Goal: Information Seeking & Learning: Learn about a topic

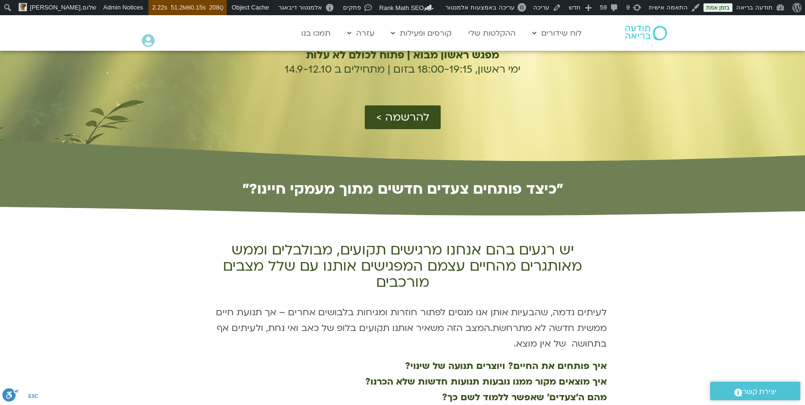
scroll to position [343, 0]
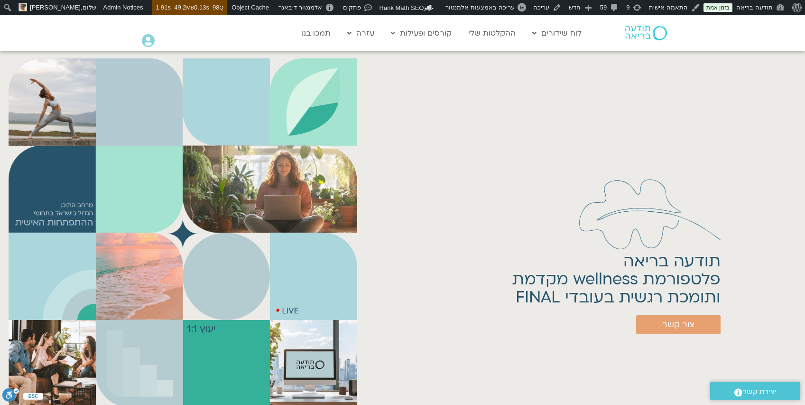
click at [685, 295] on h1 "תודעה בריאה פלטפורמת wellness מקדמת ותומכת רגשית בעובדי FINAL" at bounding box center [616, 279] width 208 height 54
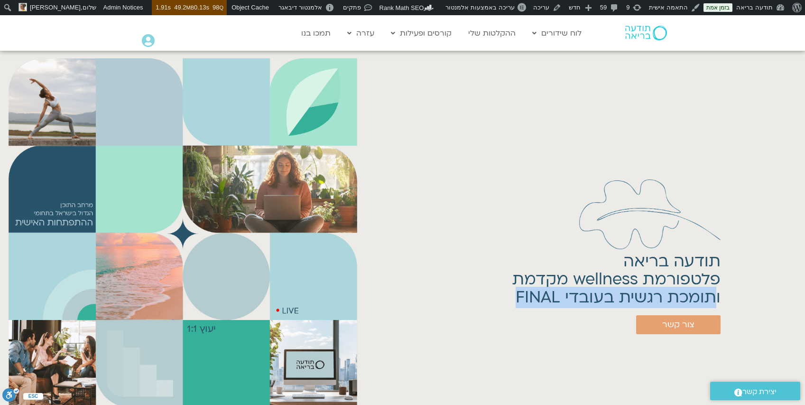
click at [685, 295] on h1 "תודעה בריאה פלטפורמת wellness מקדמת ותומכת רגשית בעובדי FINAL" at bounding box center [616, 279] width 208 height 54
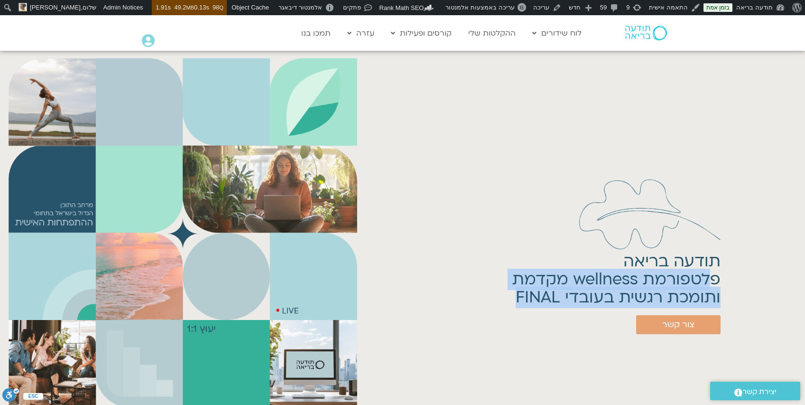
click at [681, 282] on h1 "תודעה בריאה פלטפורמת wellness מקדמת ותומכת רגשית בעובדי FINAL" at bounding box center [616, 279] width 208 height 54
click at [701, 269] on h1 "תודעה בריאה פלטפורמת wellness מקדמת ותומכת רגשית בעובדי FINAL" at bounding box center [616, 279] width 208 height 54
click at [709, 257] on h1 "תודעה בריאה פלטפורמת wellness מקדמת ותומכת רגשית בעובדי FINAL" at bounding box center [616, 279] width 208 height 54
click at [691, 258] on h1 "תודעה בריאה פלטפורמת wellness מקדמת ותומכת רגשית בעובדי FINAL" at bounding box center [616, 279] width 208 height 54
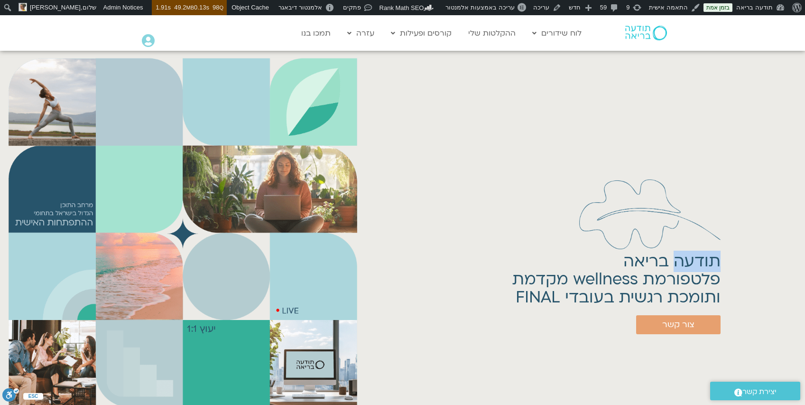
click at [691, 258] on h1 "תודעה בריאה פלטפורמת wellness מקדמת ותומכת רגשית בעובדי FINAL" at bounding box center [616, 279] width 208 height 54
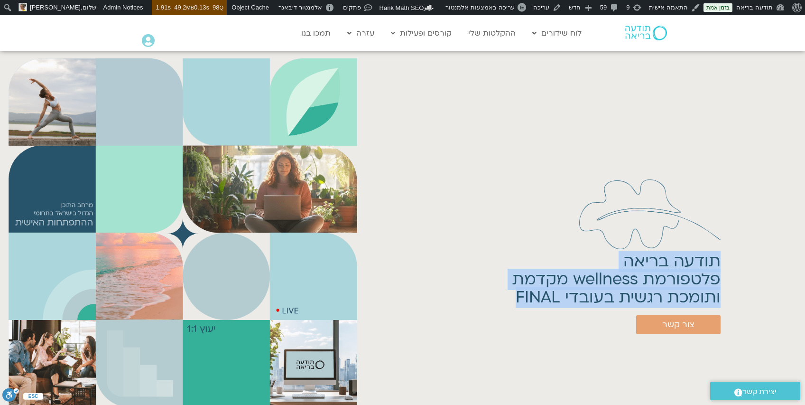
click at [559, 290] on h1 "תודעה בריאה פלטפורמת wellness מקדמת ותומכת רגשית בעובדי FINAL" at bounding box center [616, 279] width 208 height 54
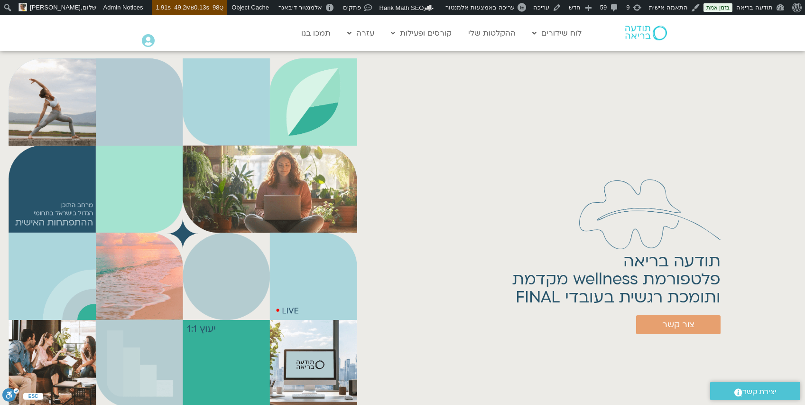
click at [413, 275] on div "תודעה בריאה פלטפורמת wellness מקדמת ותומכת רגשית בעובדי FINAL [PERSON_NAME] קשר" at bounding box center [585, 232] width 430 height 355
click at [653, 267] on h1 "תודעה בריאה פלטפורמת wellness מקדמת ותומכת רגשית בעובדי FINAL" at bounding box center [616, 279] width 208 height 54
click at [576, 284] on h1 "תודעה בריאה פלטפורמת wellness מקדמת ותומכת רגשית בעובדי FINAL" at bounding box center [616, 279] width 208 height 54
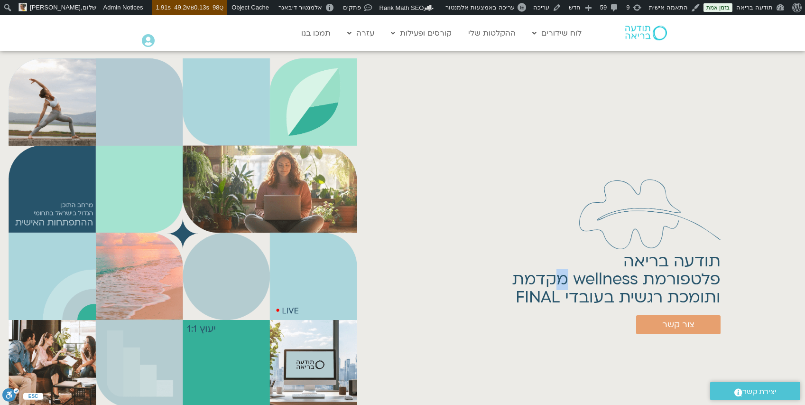
click at [576, 284] on h1 "תודעה בריאה פלטפורמת wellness מקדמת ותומכת רגשית בעובדי FINAL" at bounding box center [616, 279] width 208 height 54
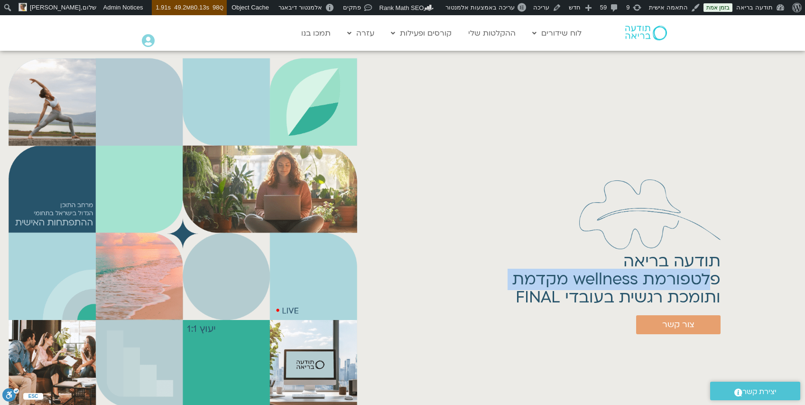
click at [576, 284] on h1 "תודעה בריאה פלטפורמת wellness מקדמת ותומכת רגשית בעובדי FINAL" at bounding box center [616, 279] width 208 height 54
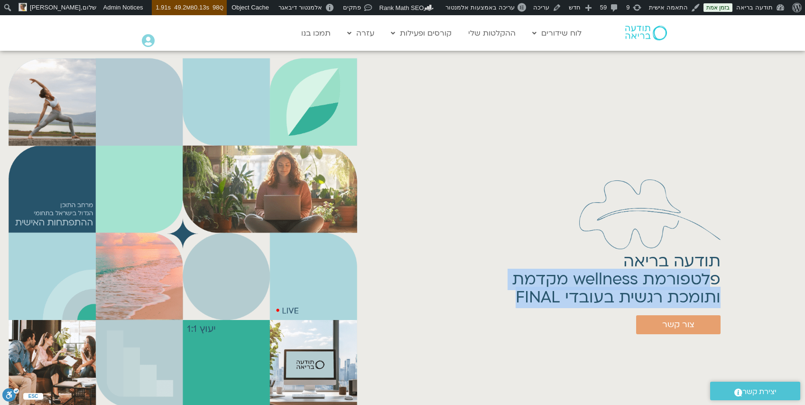
click at [548, 292] on h1 "תודעה בריאה פלטפורמת wellness מקדמת ותומכת רגשית בעובדי FINAL" at bounding box center [616, 279] width 208 height 54
copy div "פלטפורמת wellness מקדמת ותומכת רגשית בעובדי FINAL"
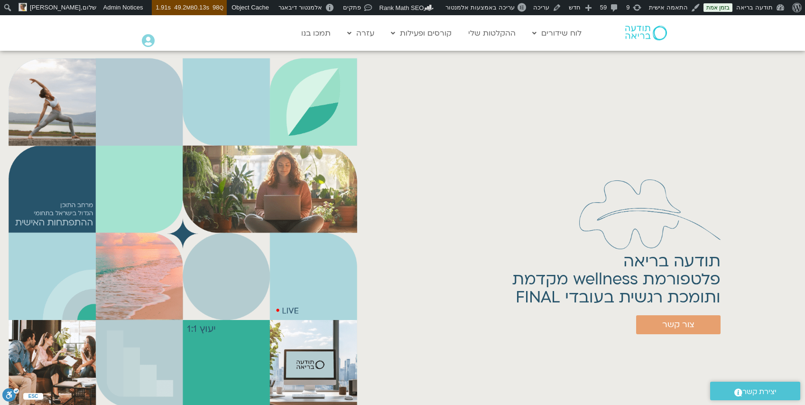
click at [711, 258] on h1 "תודעה בריאה פלטפורמת wellness מקדמת ותומכת רגשית בעובדי FINAL" at bounding box center [616, 279] width 208 height 54
click at [710, 258] on h1 "תודעה בריאה פלטפורמת wellness מקדמת ותומכת רגשית בעובדי FINAL" at bounding box center [616, 279] width 208 height 54
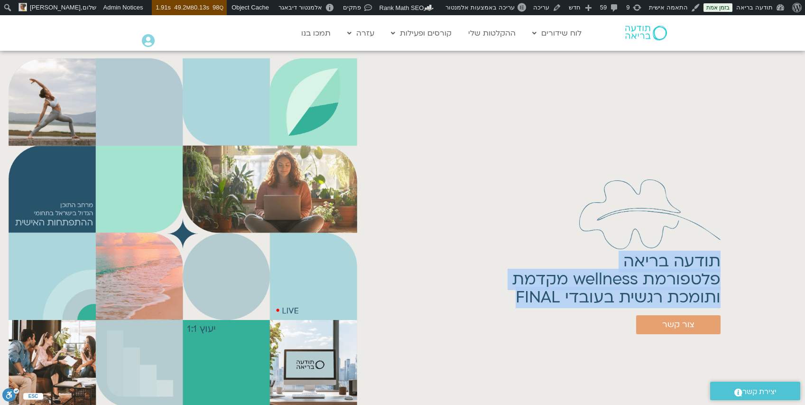
click at [528, 304] on h1 "תודעה בריאה פלטפורמת wellness מקדמת ותומכת רגשית בעובדי FINAL" at bounding box center [616, 279] width 208 height 54
copy div "תודעה בריאה פלטפורמת wellness מקדמת ותומכת רגשית בעובדי FINAL"
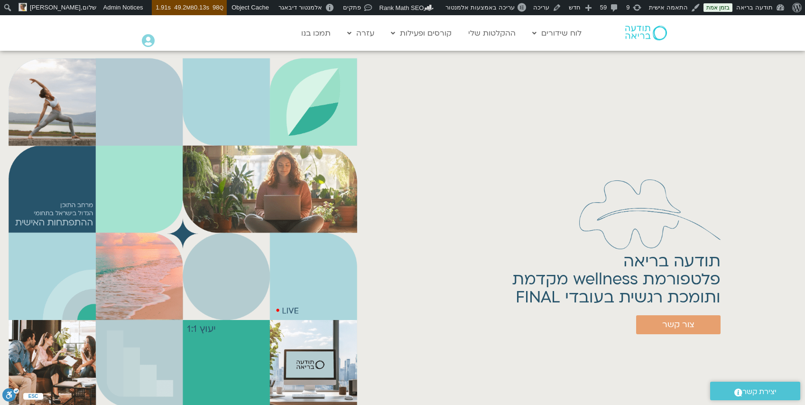
click at [463, 335] on div "תודעה בריאה פלטפורמת wellness מקדמת ותומכת רגשית בעובדי FINAL [PERSON_NAME] קשר" at bounding box center [585, 232] width 430 height 355
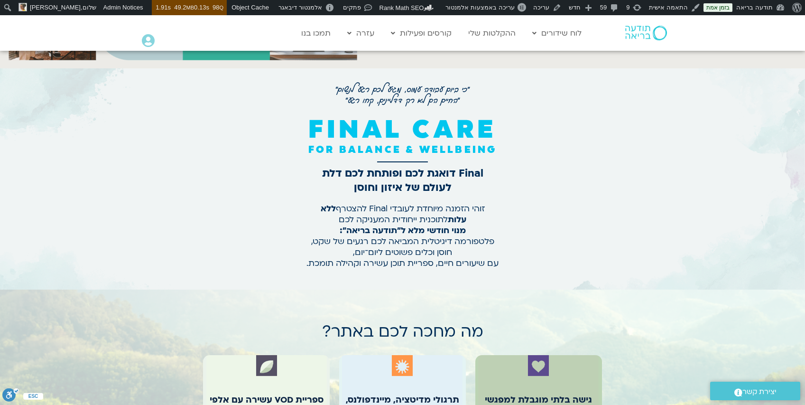
click at [429, 180] on h1 "Final דואגת לכם ופותחת לכם דלת לעולם של איזון וחוסן" at bounding box center [402, 180] width 214 height 28
click at [434, 238] on p "זוהי הזמנה מיוחדת לעובדי Final להצטרף ללא עלות לתוכנית ייחודית המעניקה לכם מנוי…" at bounding box center [403, 235] width 200 height 65
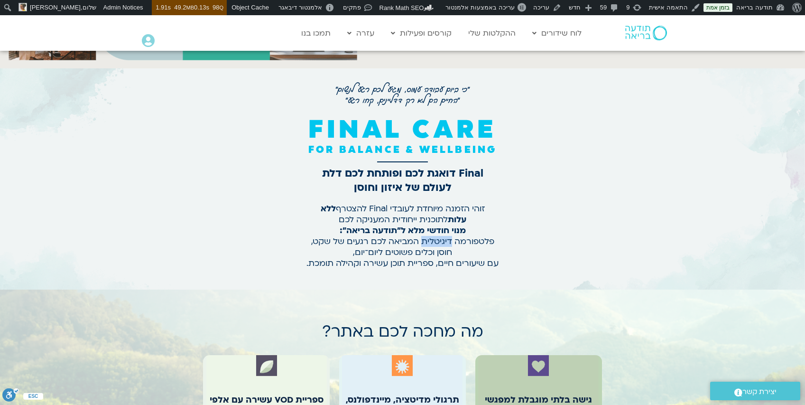
click at [434, 239] on p "זוהי הזמנה מיוחדת לעובדי Final להצטרף ללא עלות לתוכנית ייחודית המעניקה לכם מנוי…" at bounding box center [403, 235] width 200 height 65
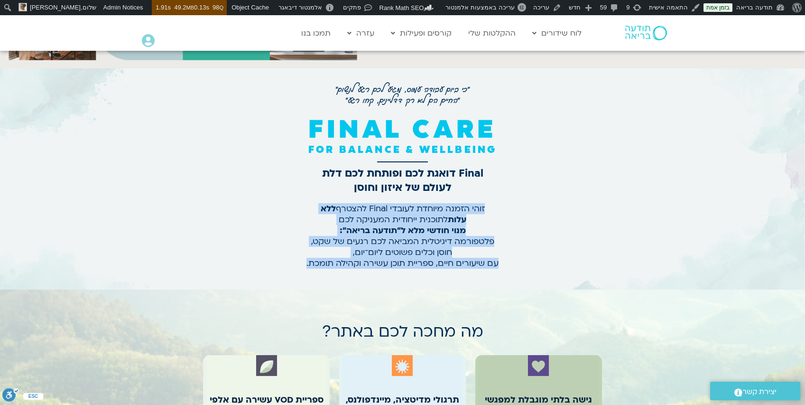
drag, startPoint x: 500, startPoint y: 206, endPoint x: 279, endPoint y: 270, distance: 229.8
click at [279, 270] on div ""כי ביום עבודה [PERSON_NAME], מגיע לכם רגע לנשום״ ״החיים הם לא רק דדליינים, קחו…" at bounding box center [402, 179] width 393 height 202
copy p "זוהי הזמנה מיוחדת לעובדי Final להצטרף ללא עלות לתוכנית ייחודית המעניקה לכם מנוי…"
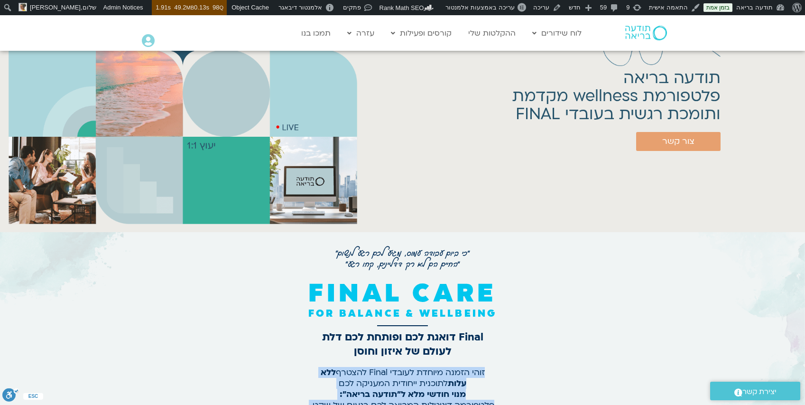
scroll to position [179, 0]
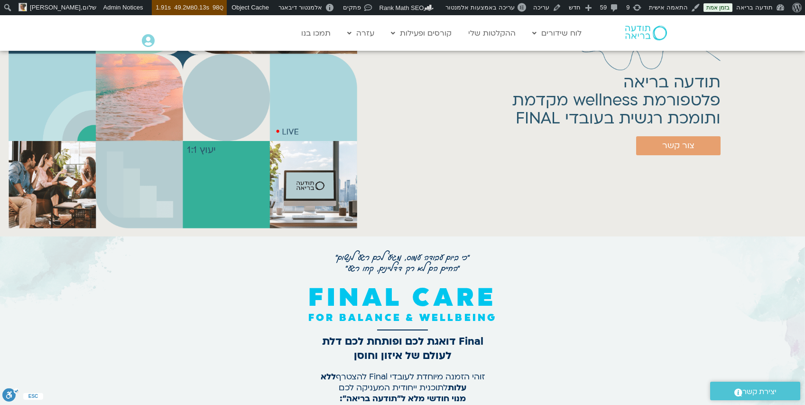
click at [414, 252] on h1 ""כי ביום עבודה [PERSON_NAME], מגיע לכם רגע לנשום״ ״החיים הם לא רק דדליינים, קחו…" at bounding box center [402, 261] width 181 height 22
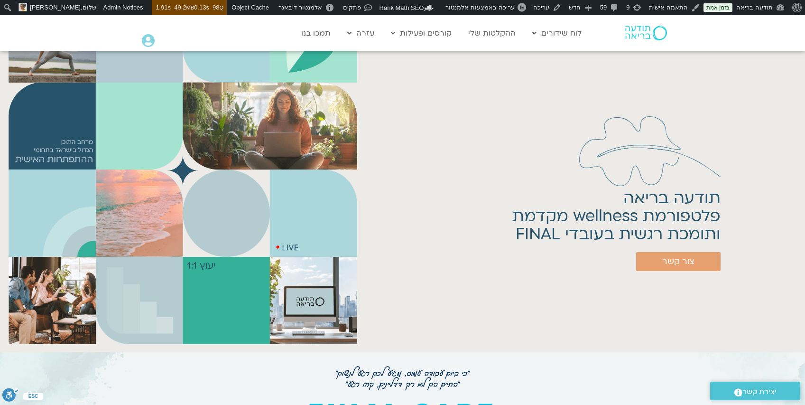
scroll to position [69, 0]
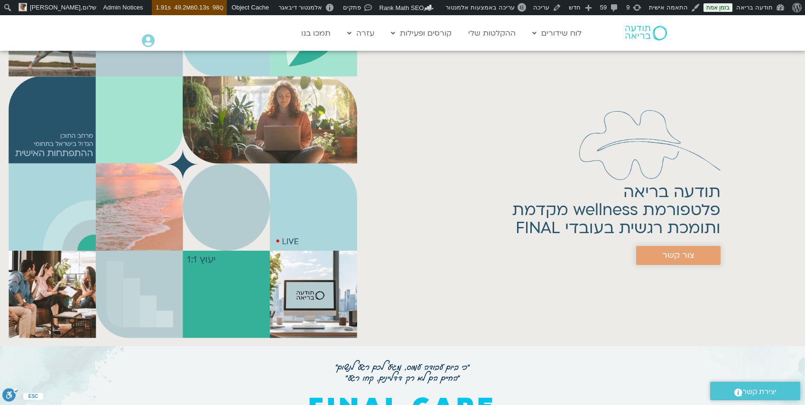
drag, startPoint x: 726, startPoint y: 252, endPoint x: 646, endPoint y: 249, distance: 79.7
click at [646, 249] on div "תודעה בריאה פלטפורמת wellness מקדמת ותומכת רגשית בעובדי FINAL [PERSON_NAME] קשר" at bounding box center [585, 163] width 430 height 355
drag, startPoint x: 685, startPoint y: 255, endPoint x: 646, endPoint y: 254, distance: 39.4
click at [646, 254] on div "תודעה בריאה פלטפורמת wellness מקדמת ותומכת רגשית בעובדי FINAL [PERSON_NAME] קשר" at bounding box center [585, 163] width 430 height 355
copy div "ותומכת רגשית בעובדי FINAL [PERSON_NAME] קשר"
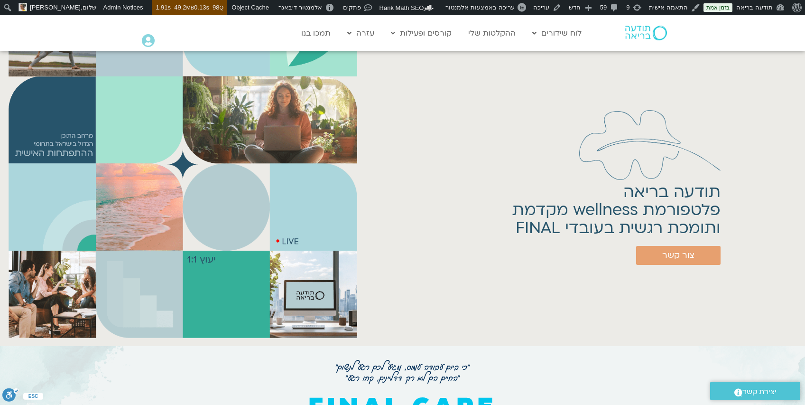
scroll to position [400, 0]
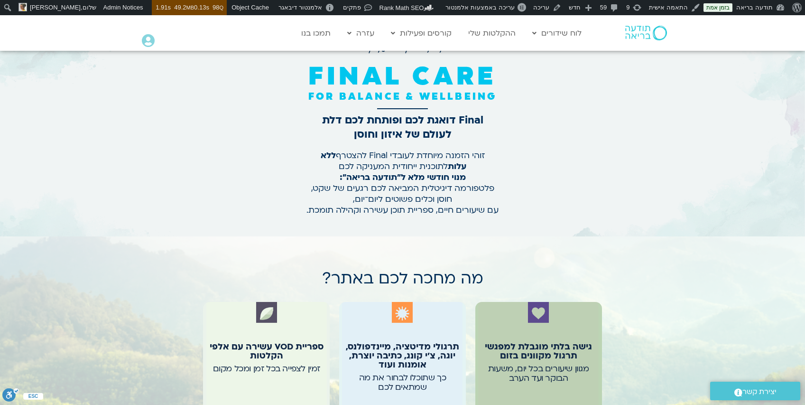
click at [532, 178] on div ""כי ביום עבודה [PERSON_NAME], מגיע לכם רגע לנשום״ ״החיים הם לא רק דדליינים, קחו…" at bounding box center [402, 126] width 393 height 202
click at [463, 281] on h1 "מה מחכה לכם באתר?" at bounding box center [402, 278] width 161 height 18
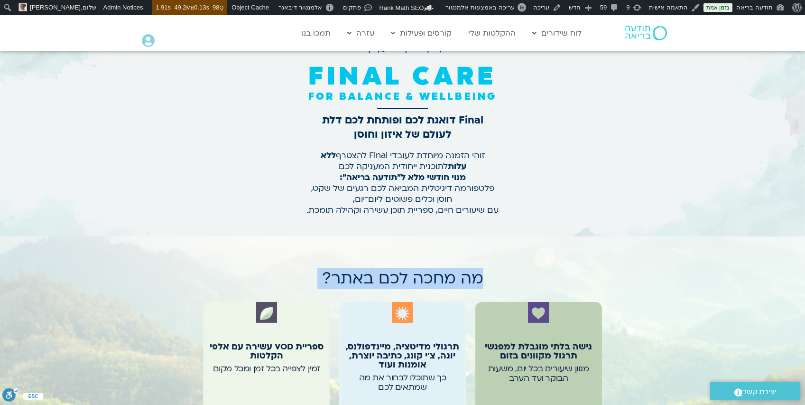
click at [463, 281] on h1 "מה מחכה לכם באתר?" at bounding box center [402, 278] width 161 height 18
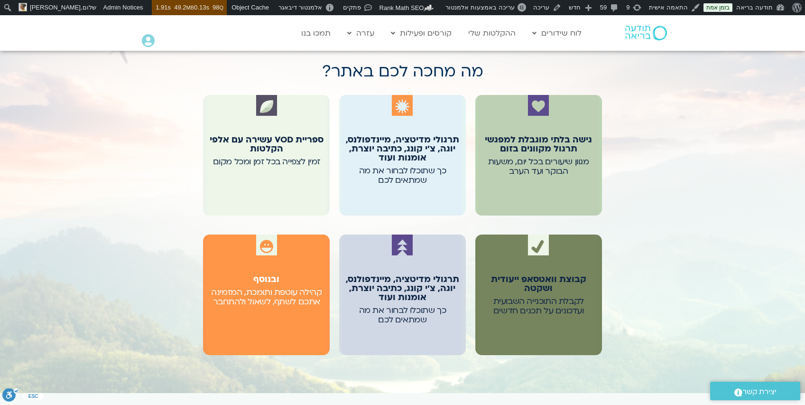
click at [629, 218] on div "מה מחכה לכם באתר? גישה בלתי מוגבלת למפגשי תרגול מקוונים בזום מגוון שיעורים בכל …" at bounding box center [402, 210] width 805 height 363
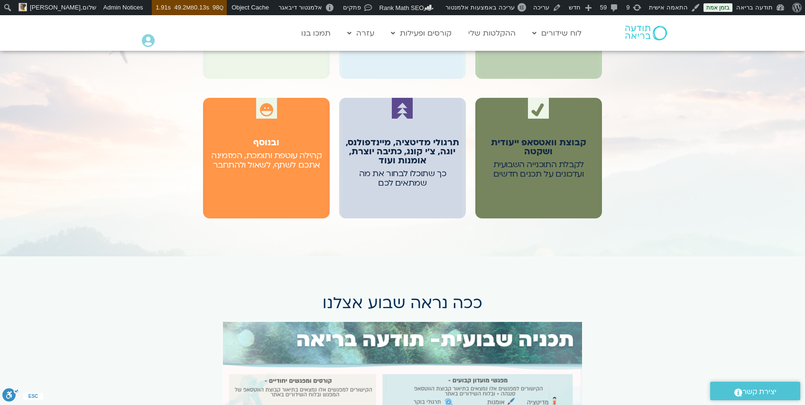
scroll to position [536, 0]
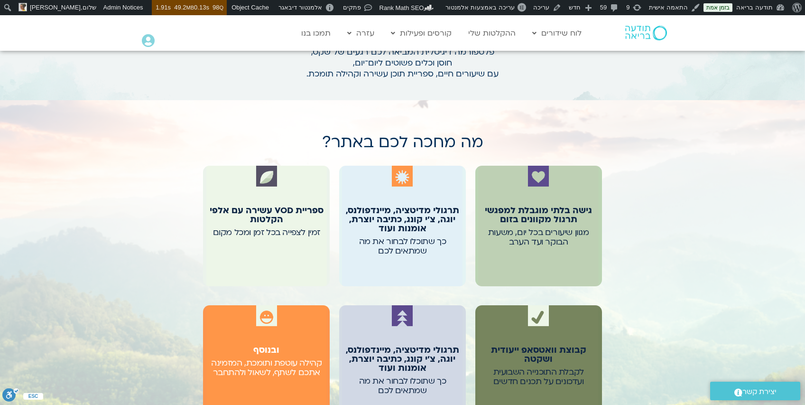
click at [437, 147] on h1 "מה מחכה לכם באתר?" at bounding box center [402, 142] width 161 height 18
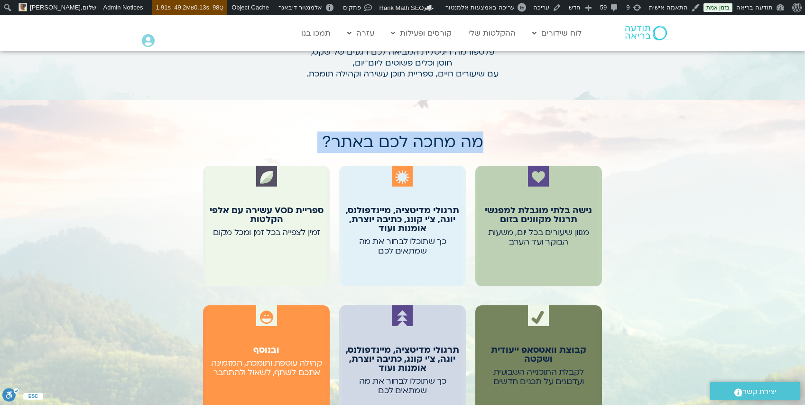
click at [437, 147] on h1 "מה מחכה לכם באתר?" at bounding box center [402, 142] width 161 height 18
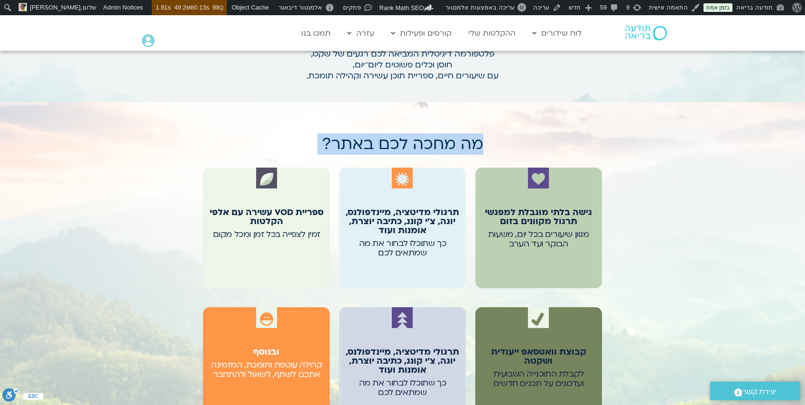
copy div "מה מחכה לכם באתר?"
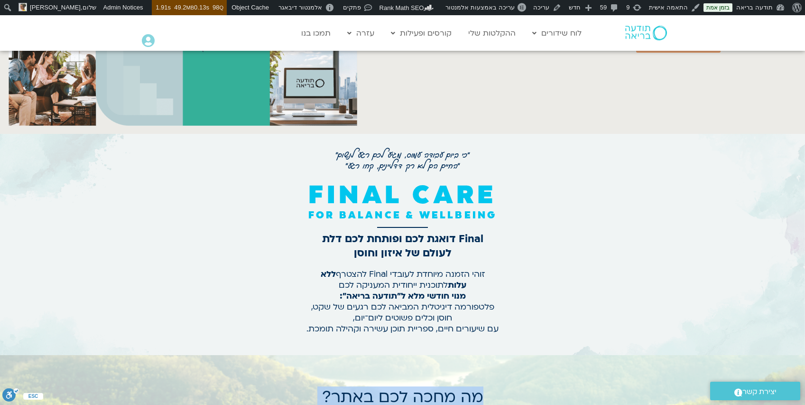
scroll to position [122, 0]
